Goal: Navigation & Orientation: Find specific page/section

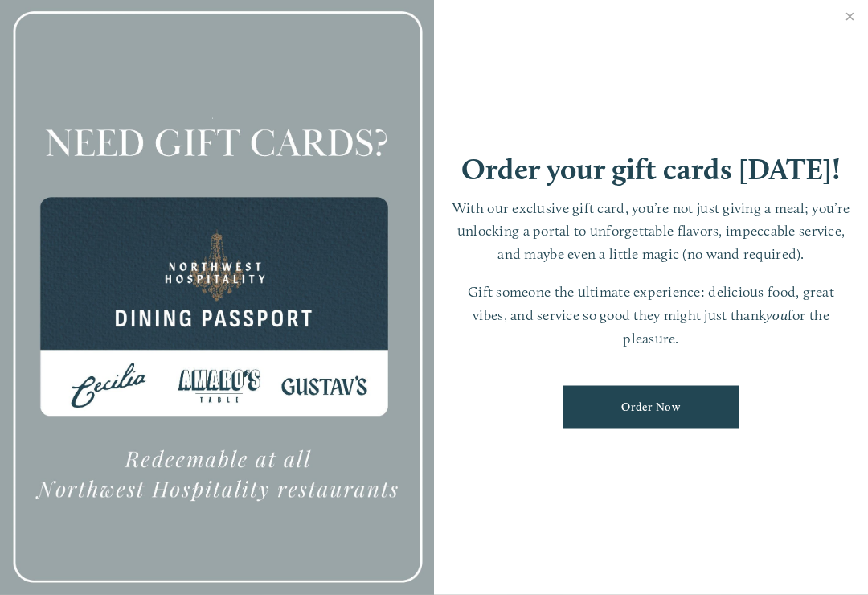
scroll to position [34, 0]
click at [858, 26] on link "Close" at bounding box center [849, 18] width 31 height 45
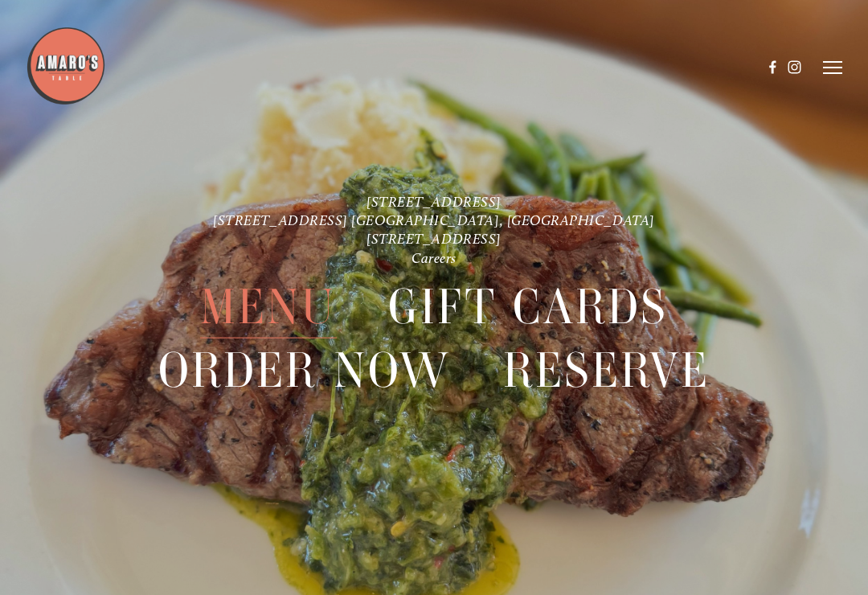
click at [837, 60] on icon at bounding box center [832, 67] width 19 height 14
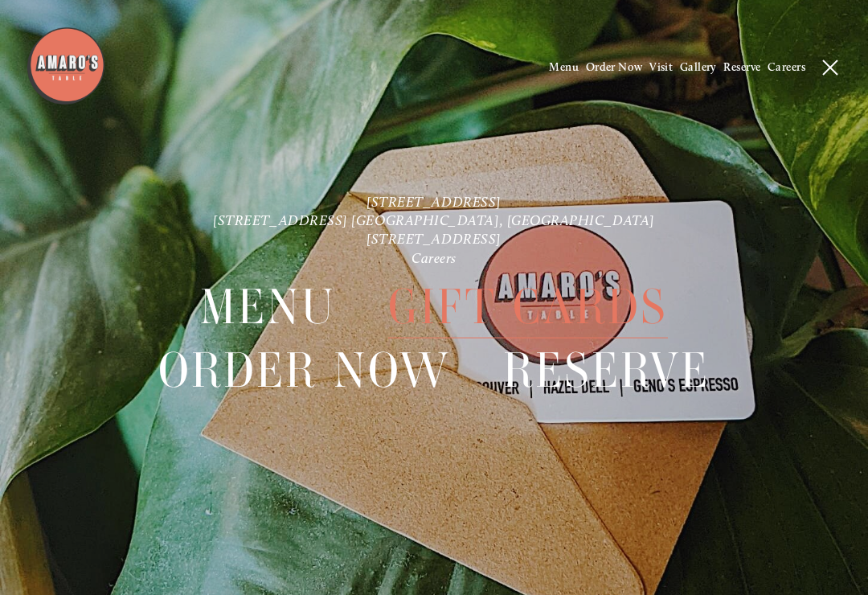
click at [562, 72] on span "Menu" at bounding box center [564, 67] width 30 height 14
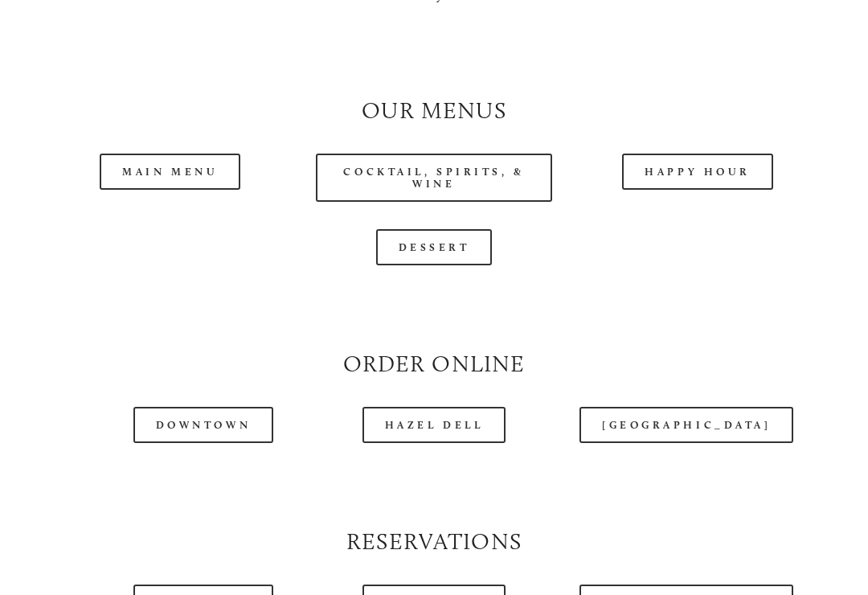
scroll to position [1360, 0]
click at [183, 177] on link "Main Menu" at bounding box center [170, 172] width 141 height 36
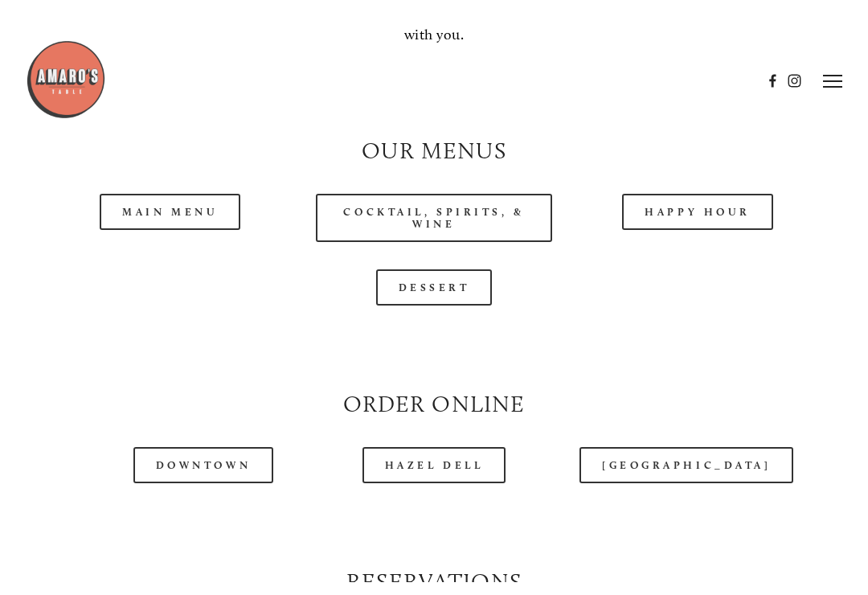
scroll to position [1359, 0]
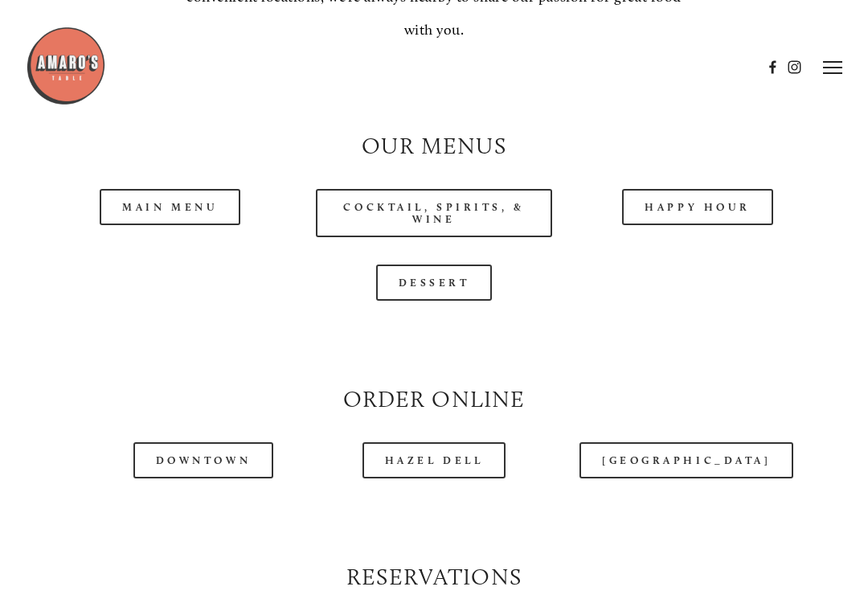
click at [197, 201] on link "Main Menu" at bounding box center [170, 207] width 141 height 36
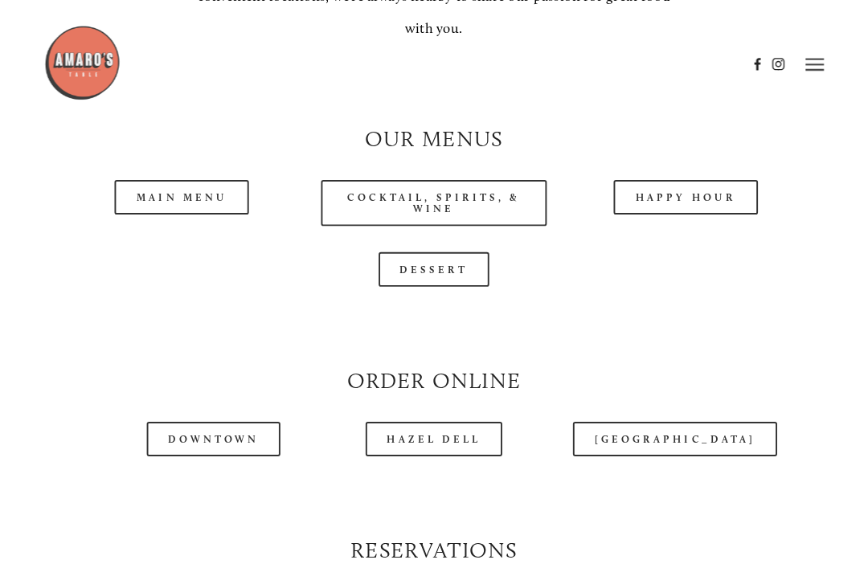
scroll to position [1298, 0]
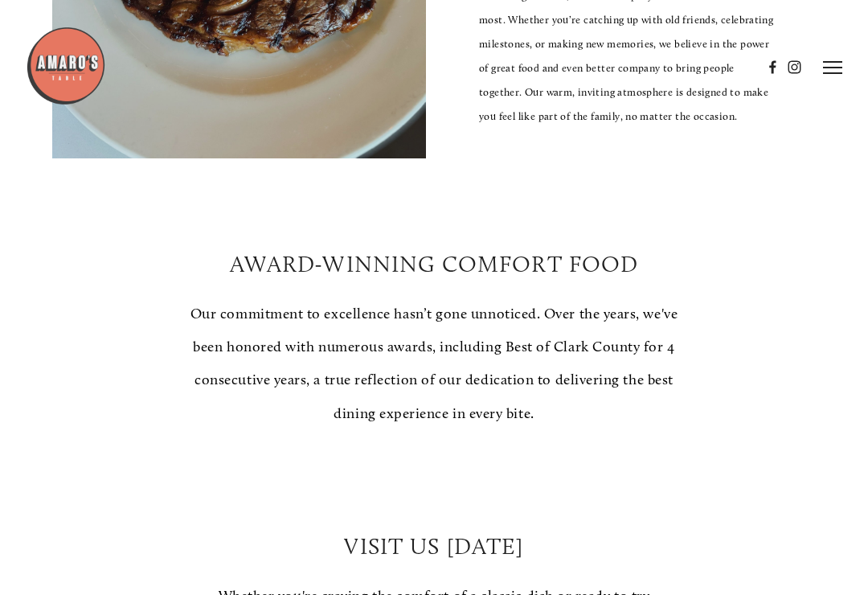
scroll to position [658, 0]
